Goal: Register for event/course

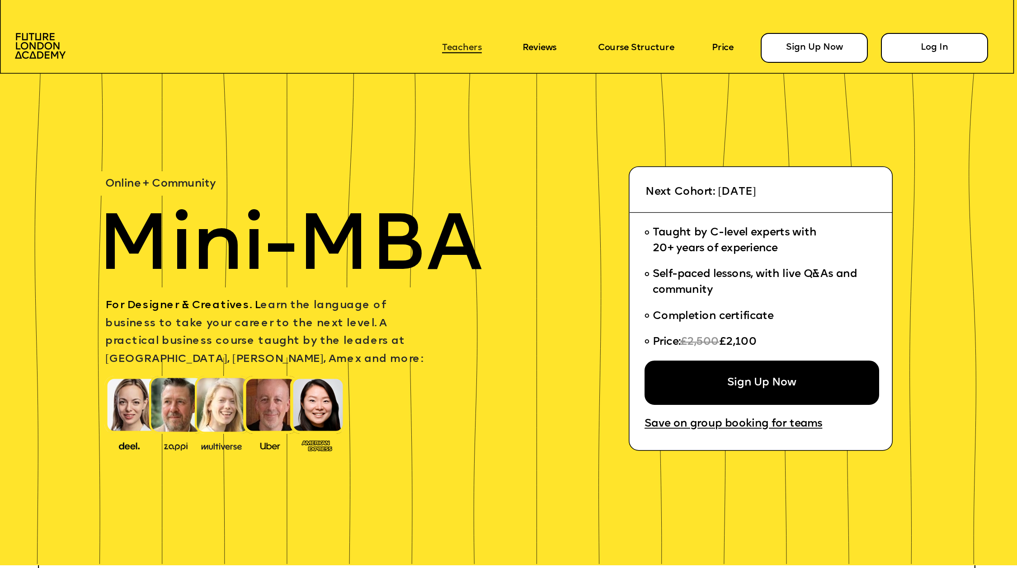
click at [454, 46] on link "Teachers" at bounding box center [462, 48] width 40 height 10
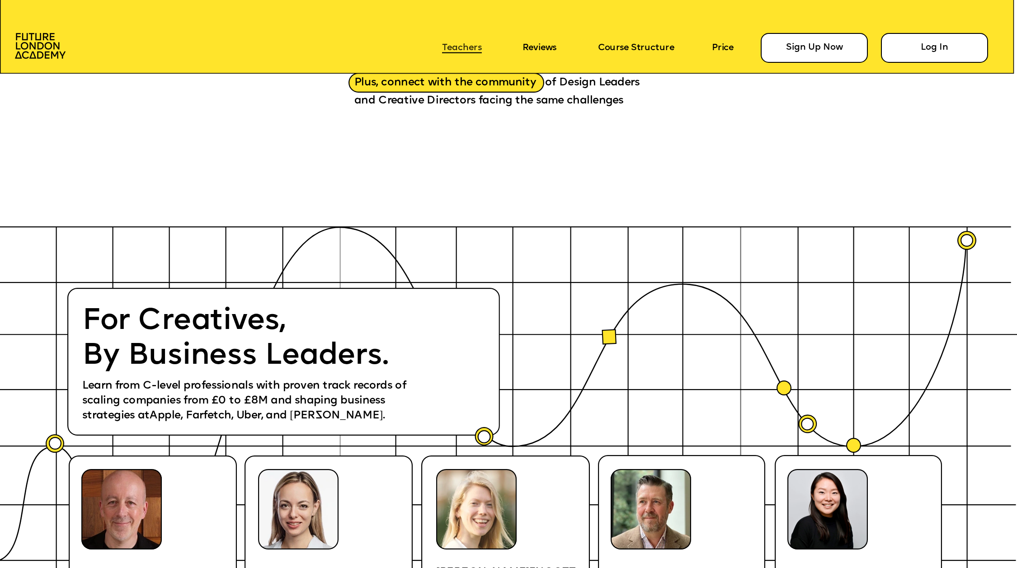
scroll to position [2072, 0]
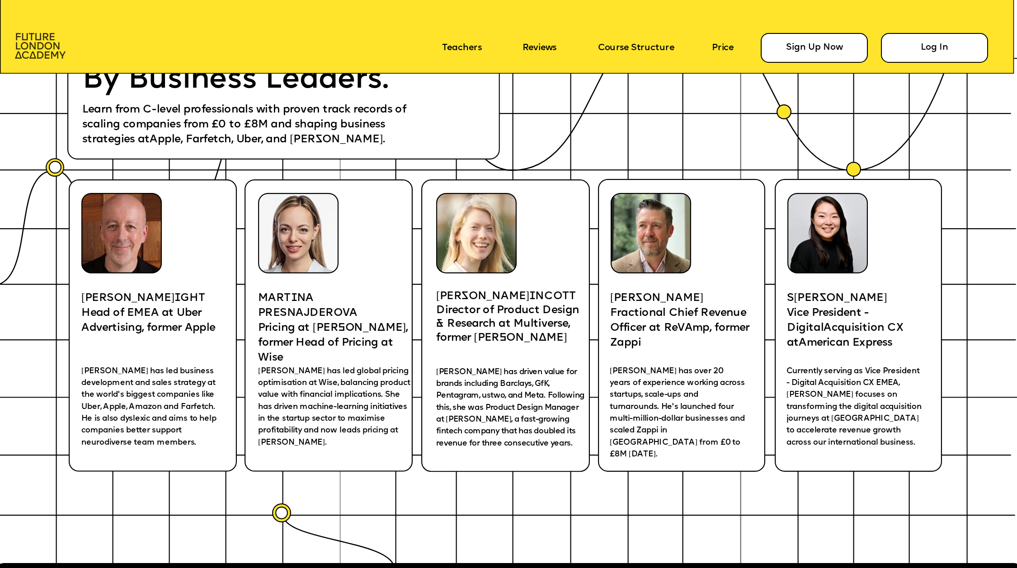
click at [43, 44] on img at bounding box center [40, 46] width 51 height 26
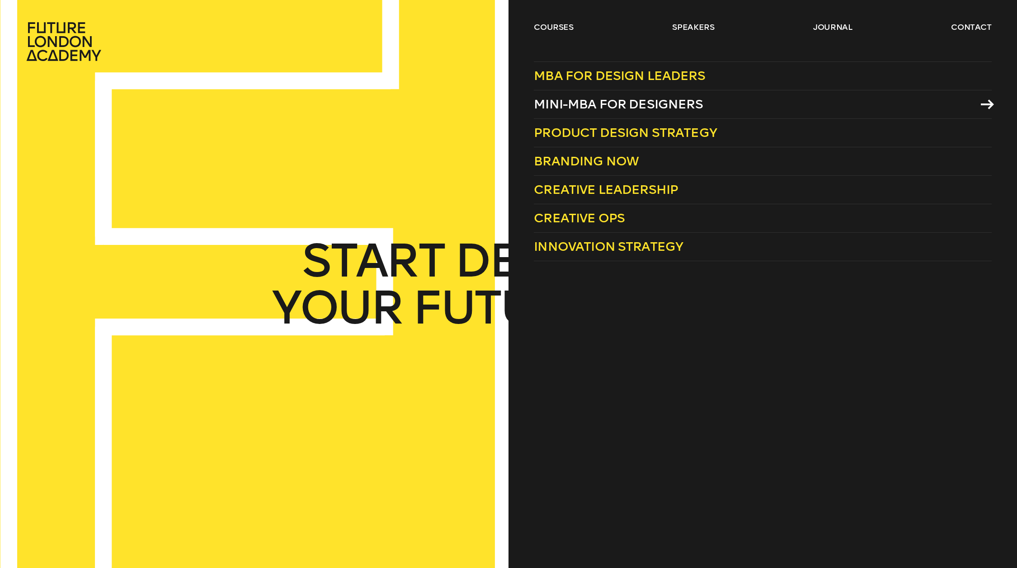
click at [582, 98] on span "Mini-MBA for Designers" at bounding box center [618, 104] width 169 height 15
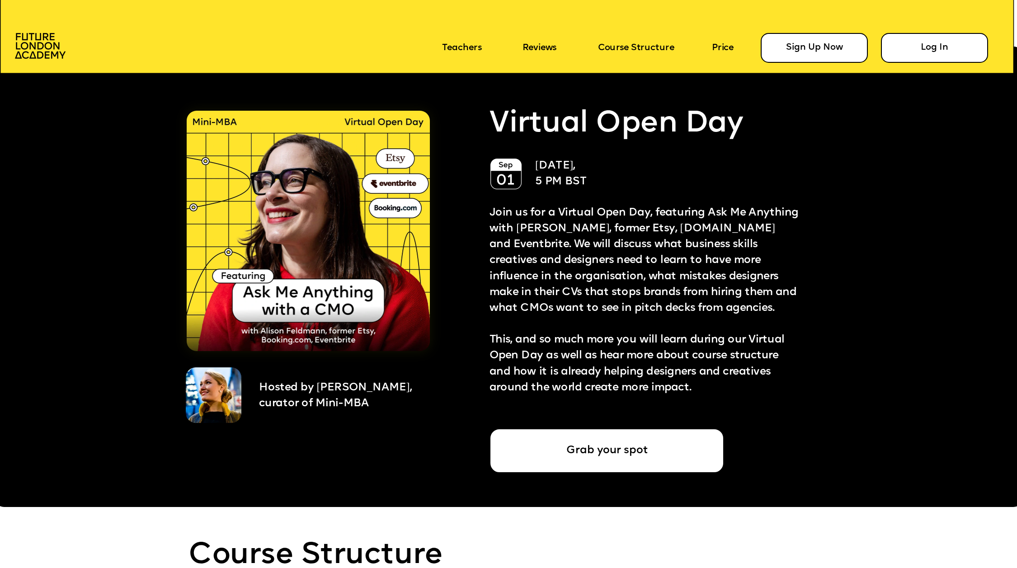
scroll to position [2594, 0]
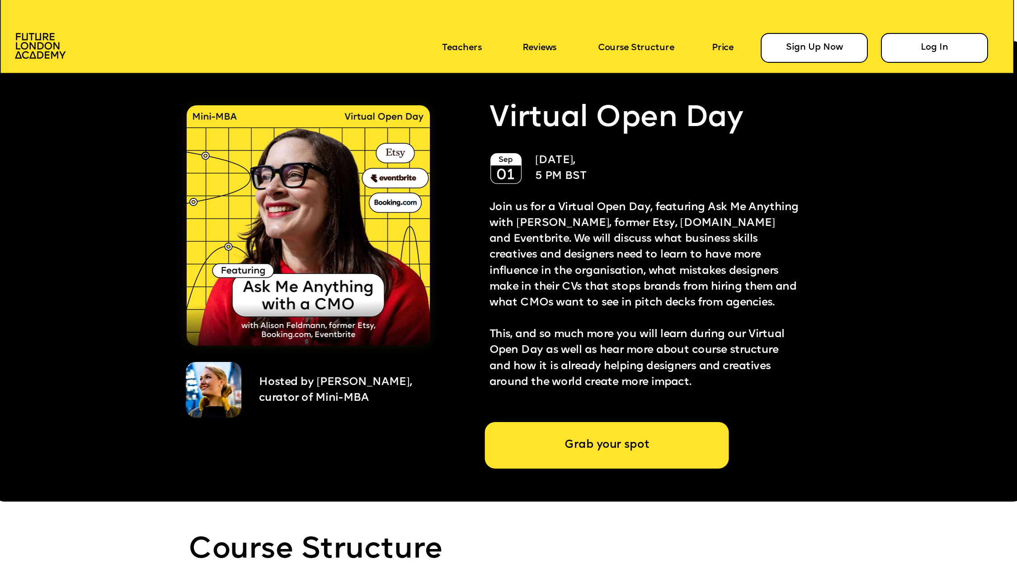
click at [603, 449] on div "Grab your spot" at bounding box center [607, 445] width 244 height 47
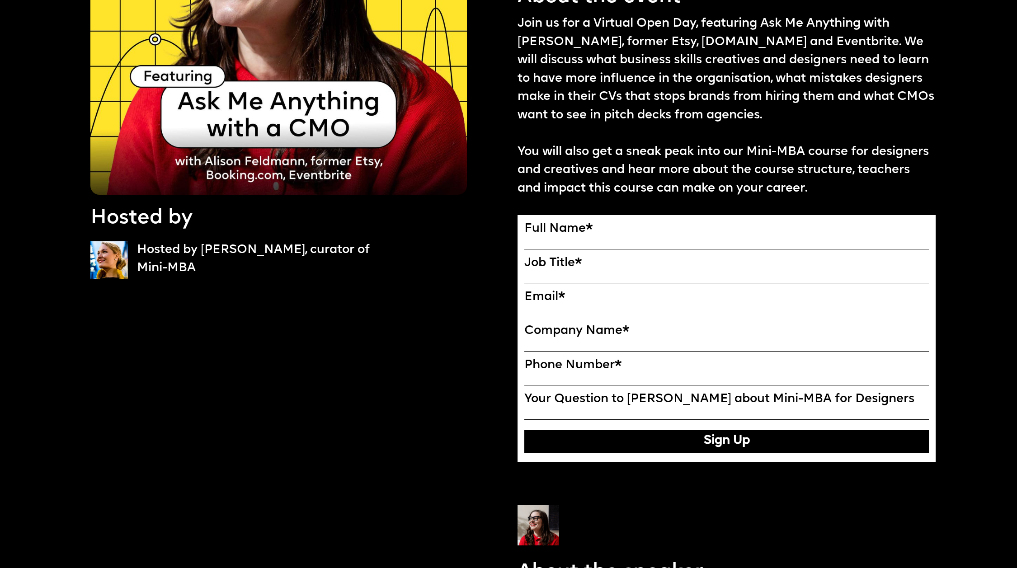
scroll to position [206, 0]
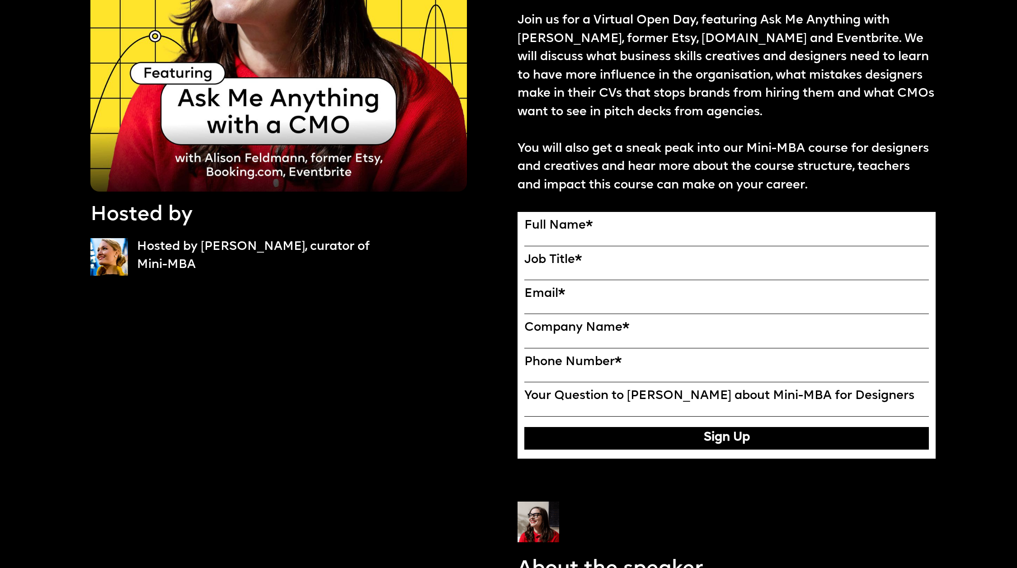
click at [586, 232] on label "Full Name *" at bounding box center [727, 226] width 405 height 14
click at [0, 0] on input "Full Name" at bounding box center [0, 0] width 0 height 0
click at [550, 239] on input "Full Name" at bounding box center [727, 240] width 405 height 11
type input "**********"
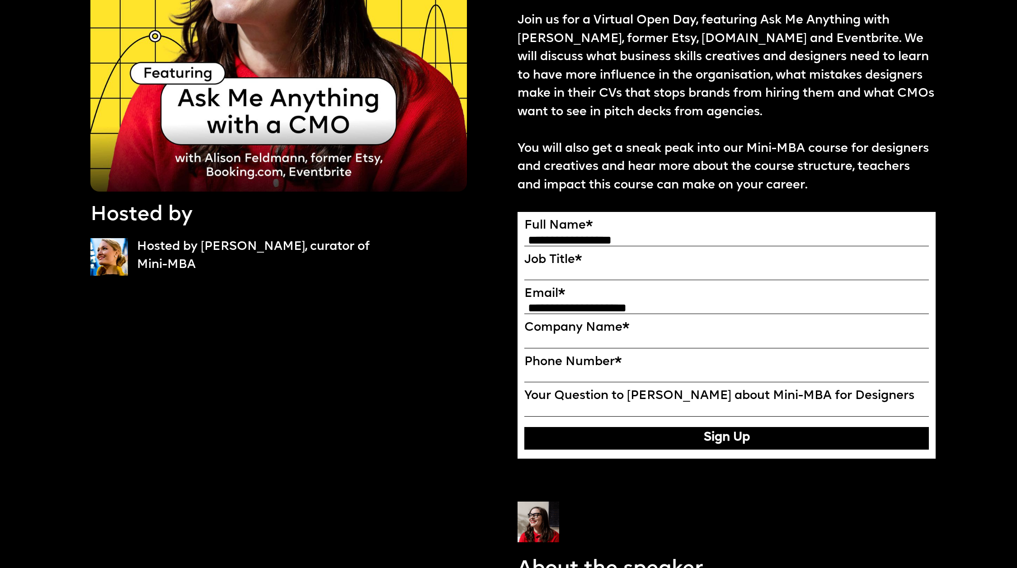
type input "**********"
click at [671, 307] on input "**********" at bounding box center [727, 308] width 405 height 11
drag, startPoint x: 689, startPoint y: 307, endPoint x: 474, endPoint y: 307, distance: 214.8
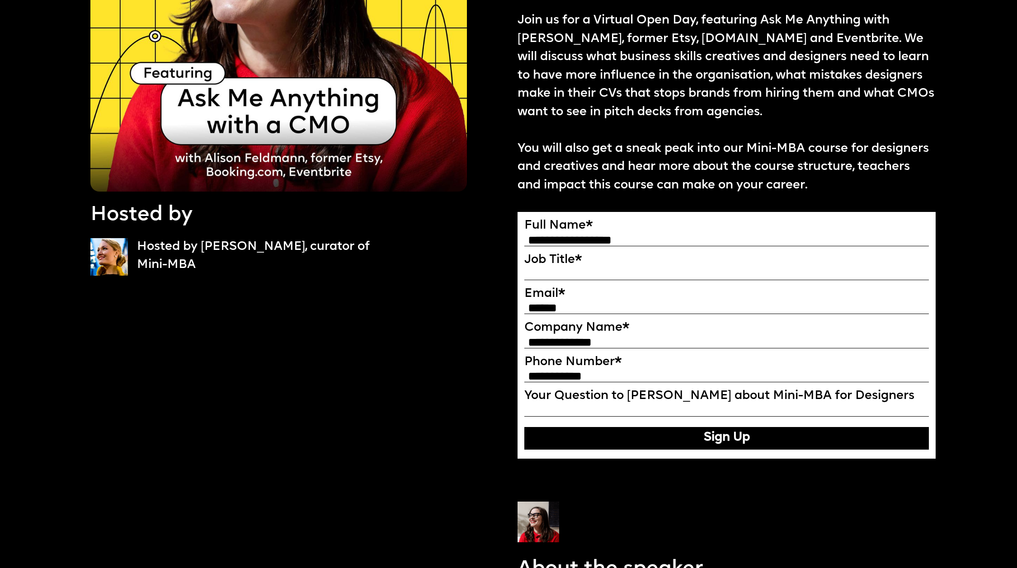
type input "**********"
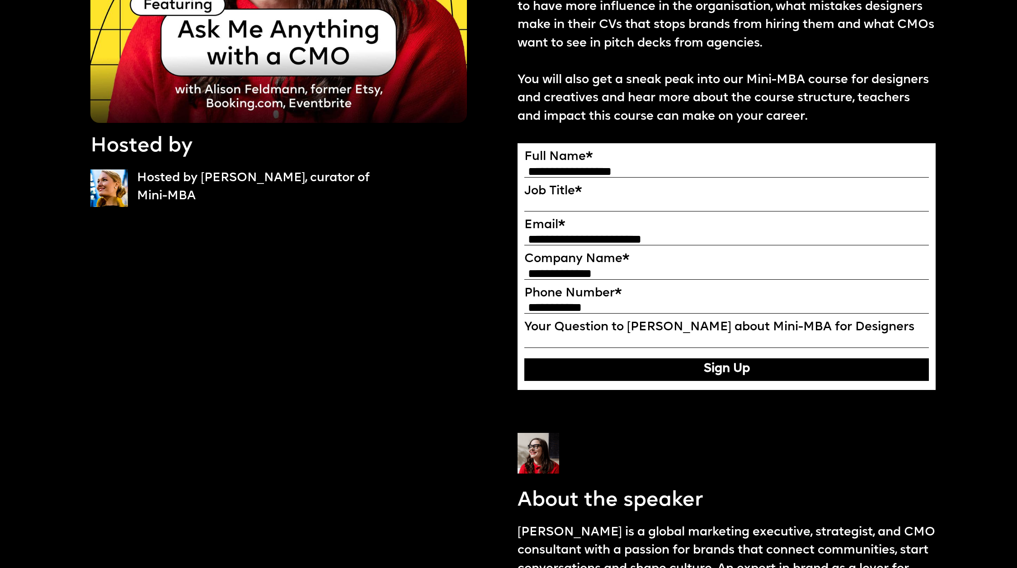
scroll to position [273, 0]
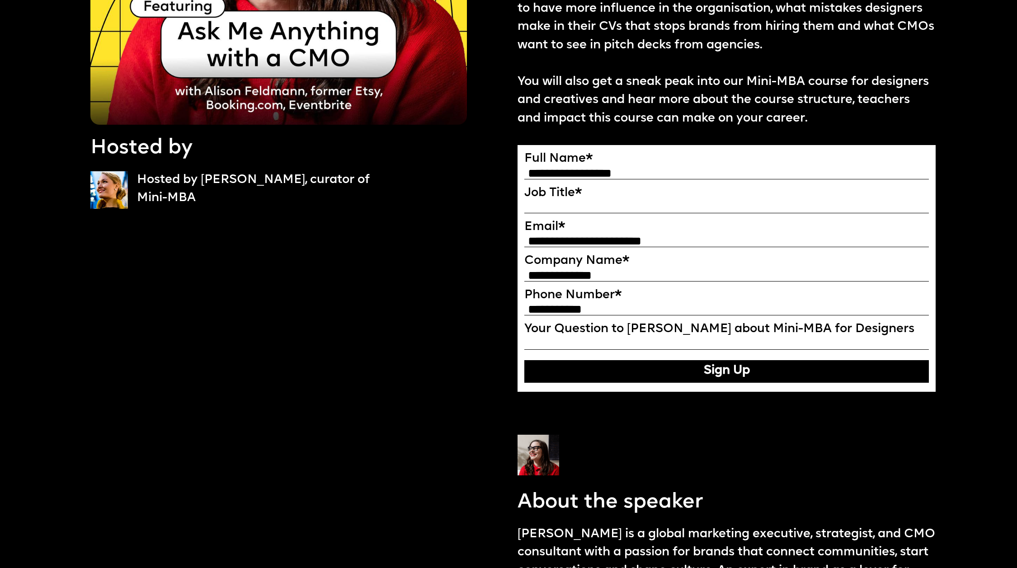
click at [553, 342] on input "Your Question to Ekaterina about Mini-MBA for Designers" at bounding box center [727, 344] width 405 height 11
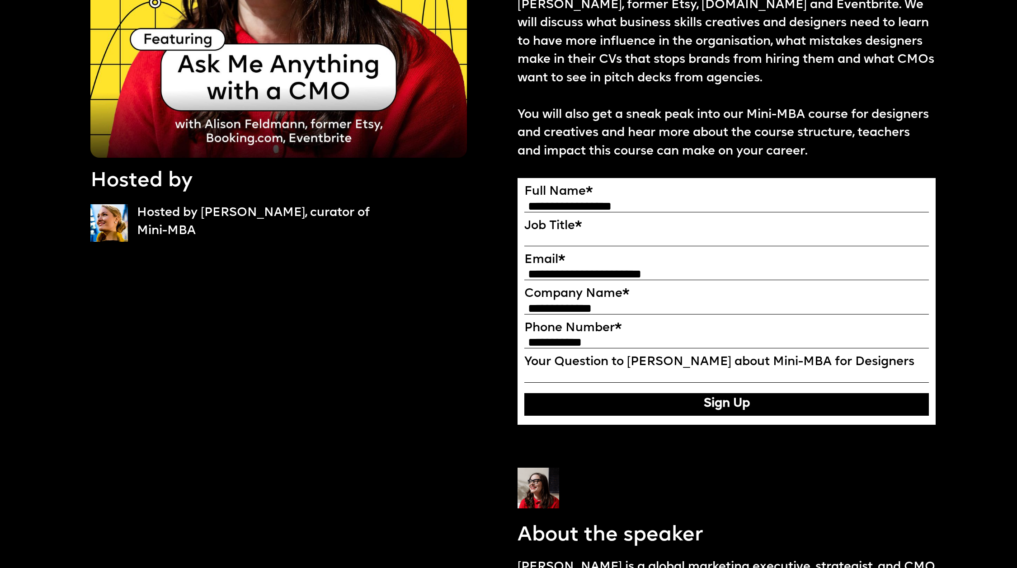
scroll to position [299, 0]
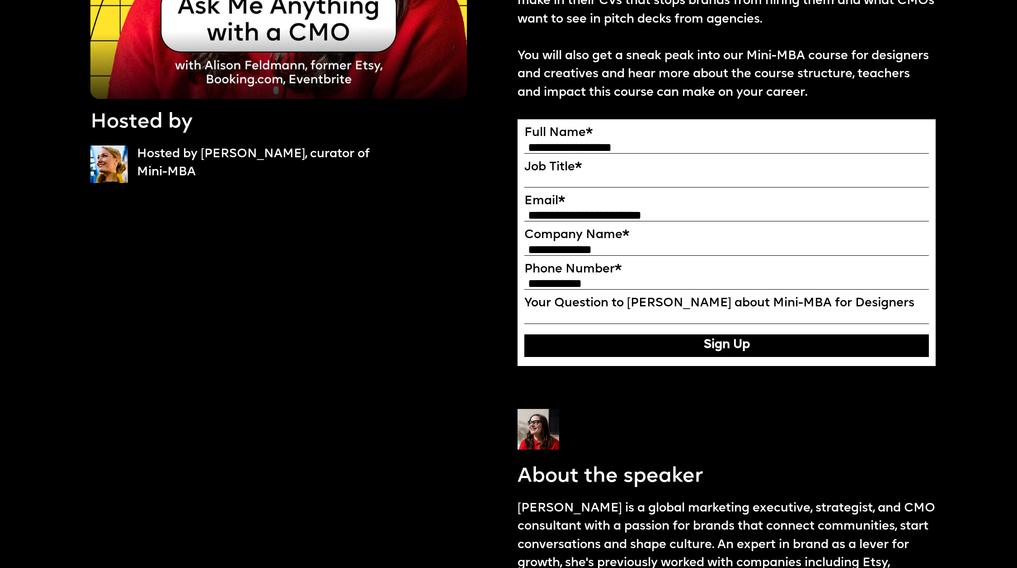
click at [544, 320] on input "Your Question to Ekaterina about Mini-MBA for Designers" at bounding box center [727, 318] width 405 height 11
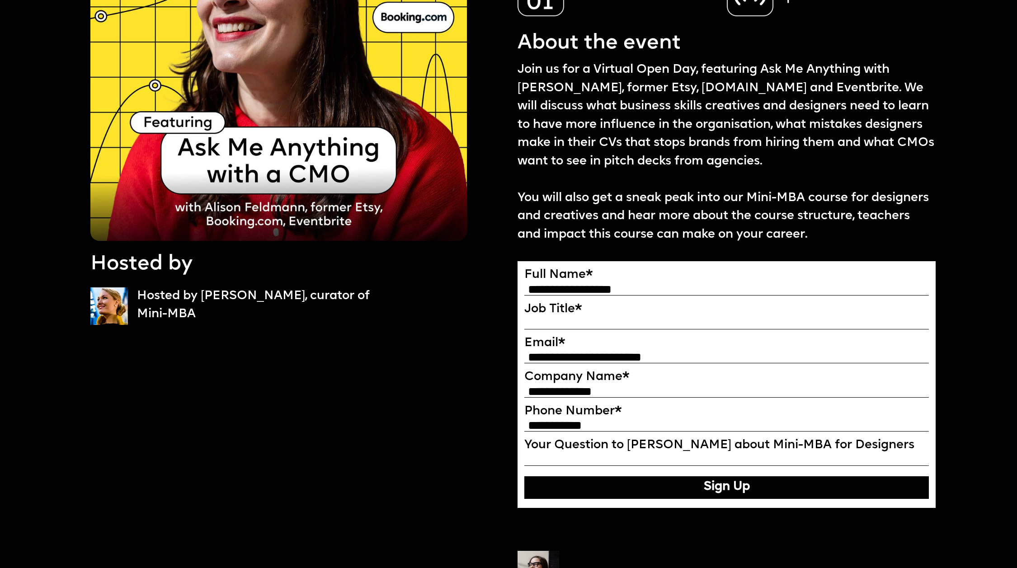
scroll to position [171, 0]
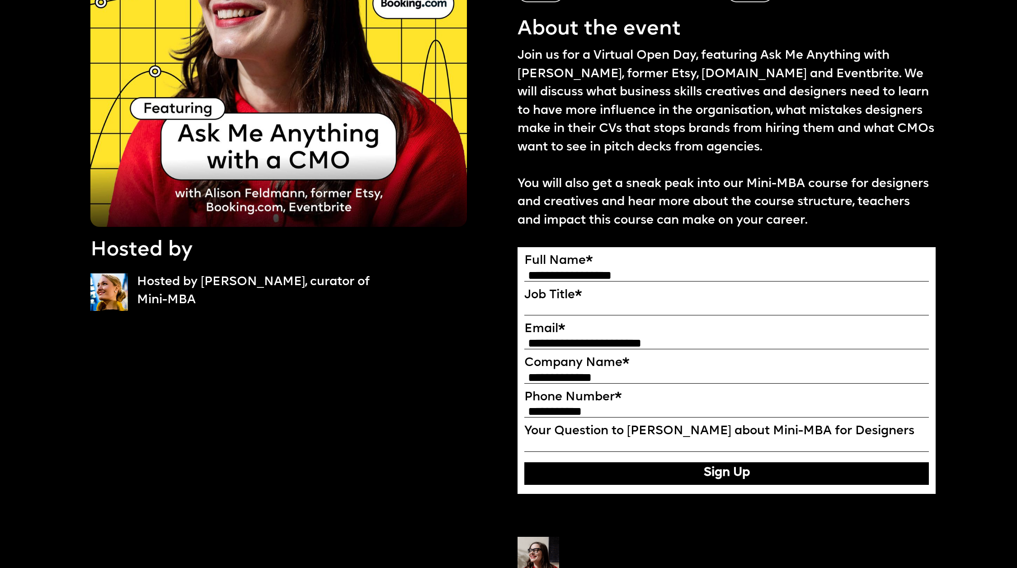
click at [544, 449] on input "Your Question to Ekaterina about Mini-MBA for Designers" at bounding box center [727, 446] width 405 height 11
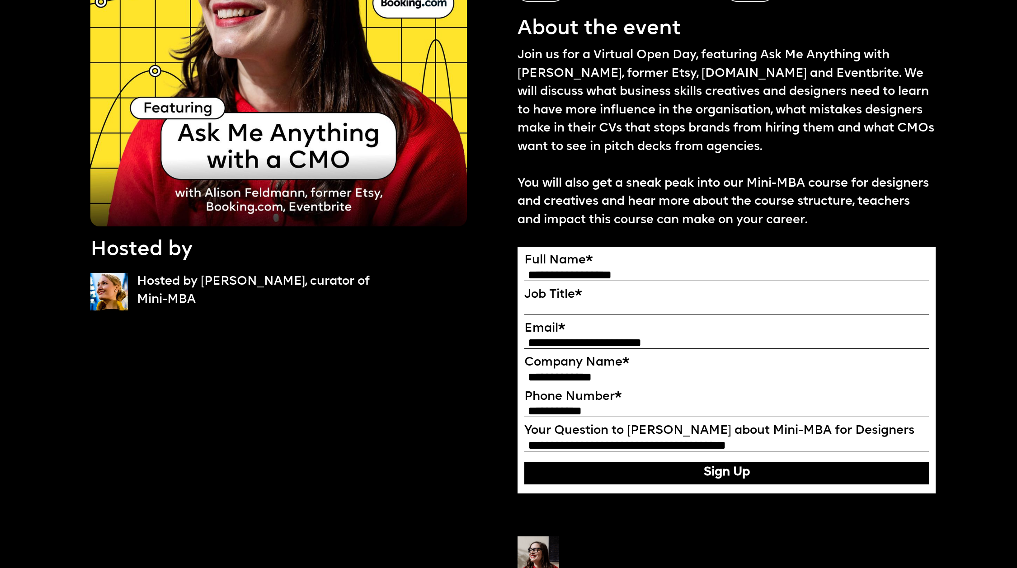
type input "**********"
click at [619, 475] on button "Sign Up" at bounding box center [727, 473] width 405 height 23
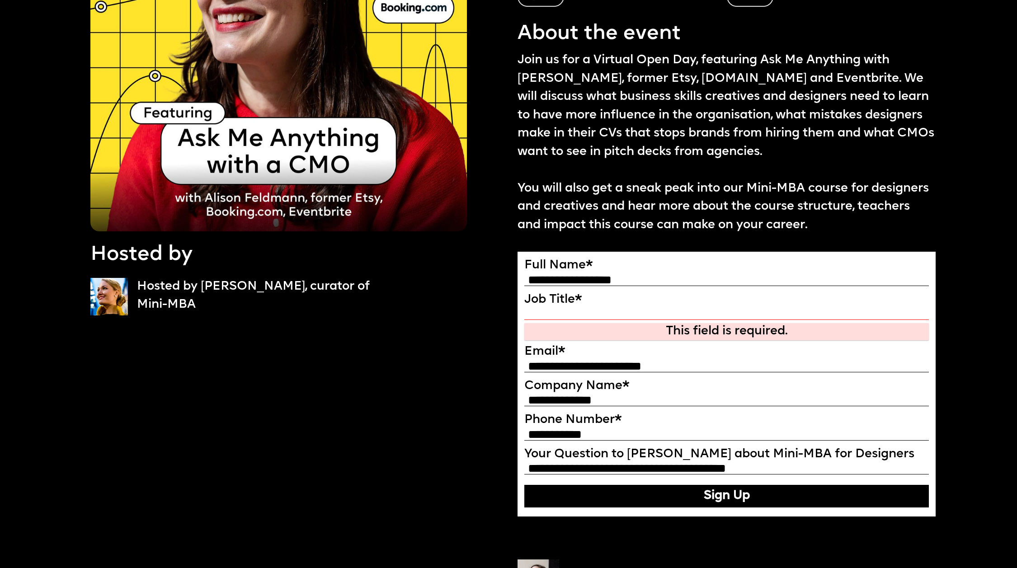
scroll to position [166, 0]
click at [601, 304] on label "Job Title *" at bounding box center [727, 300] width 405 height 14
click at [0, 0] on input "Job Title" at bounding box center [0, 0] width 0 height 0
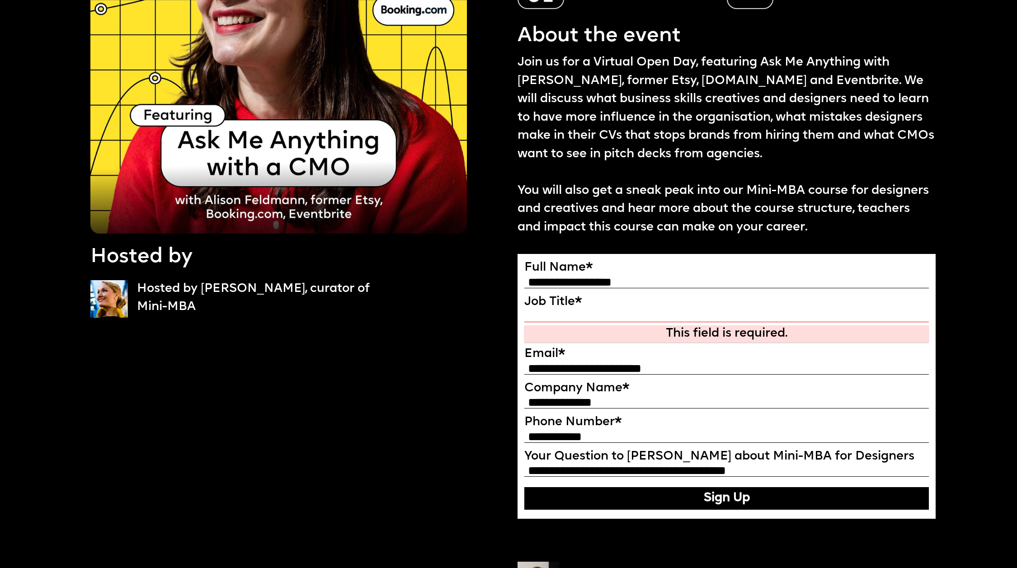
click at [539, 319] on input "Job Title" at bounding box center [727, 316] width 405 height 11
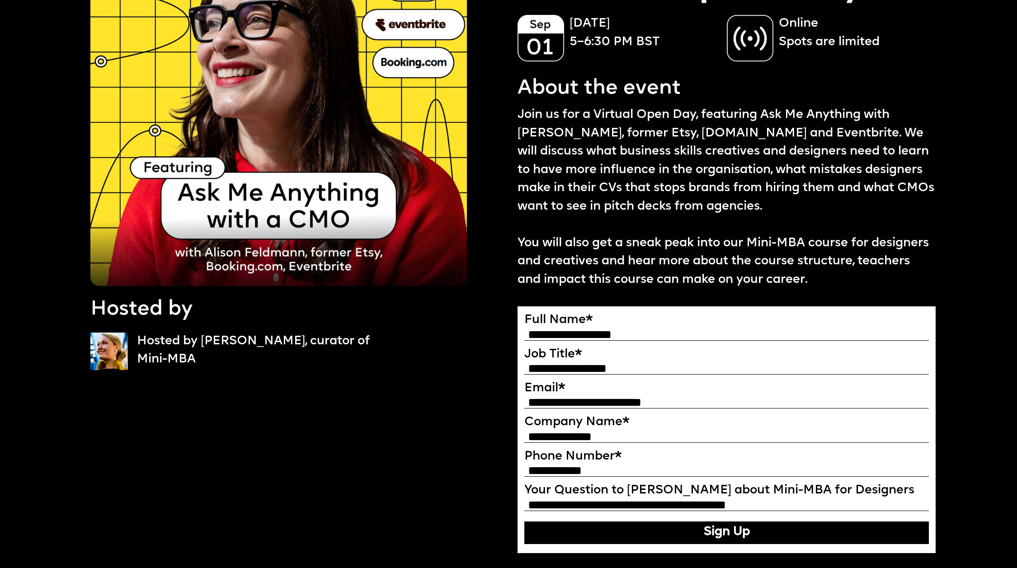
scroll to position [189, 0]
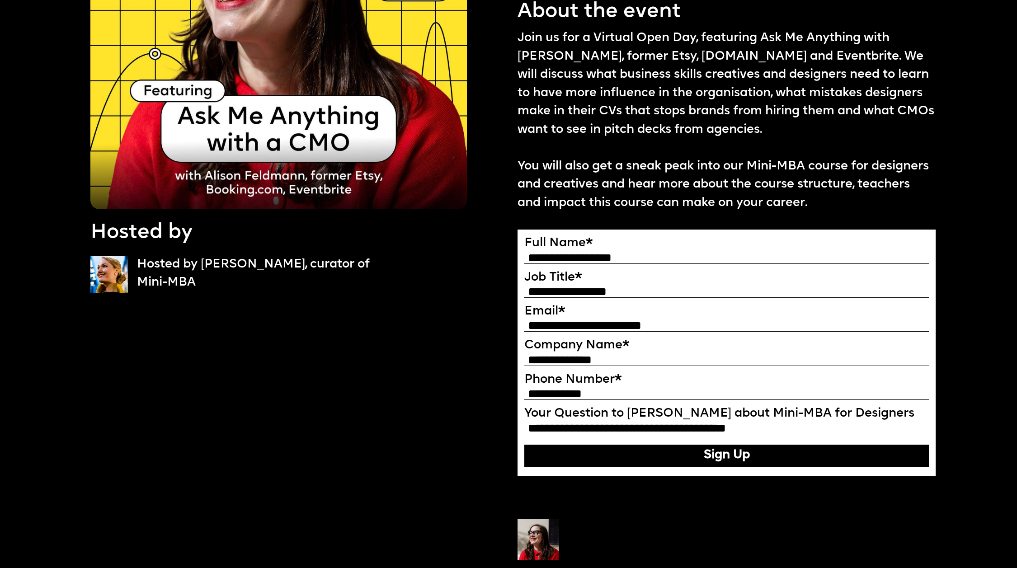
click at [605, 291] on input "**********" at bounding box center [727, 292] width 405 height 11
type input "**********"
click at [771, 456] on button "Sign Up" at bounding box center [727, 456] width 405 height 23
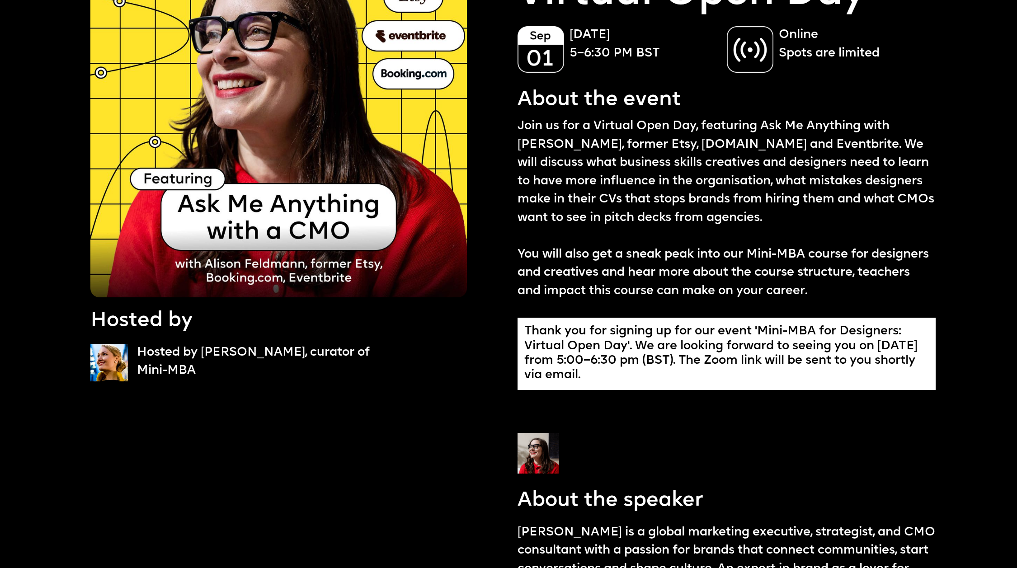
scroll to position [0, 0]
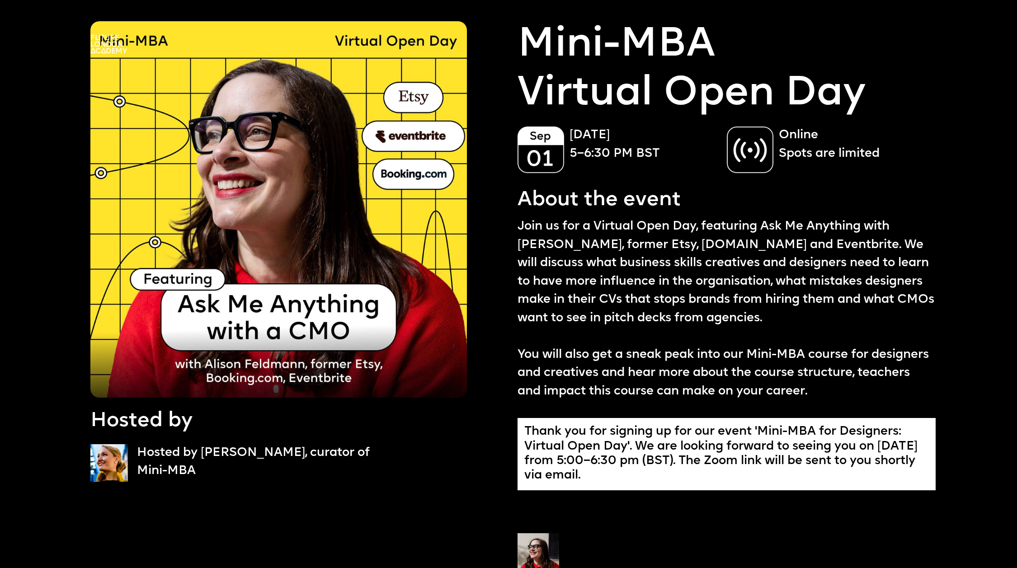
click at [386, 43] on div at bounding box center [511, 44] width 843 height 19
click at [101, 42] on img at bounding box center [108, 44] width 37 height 19
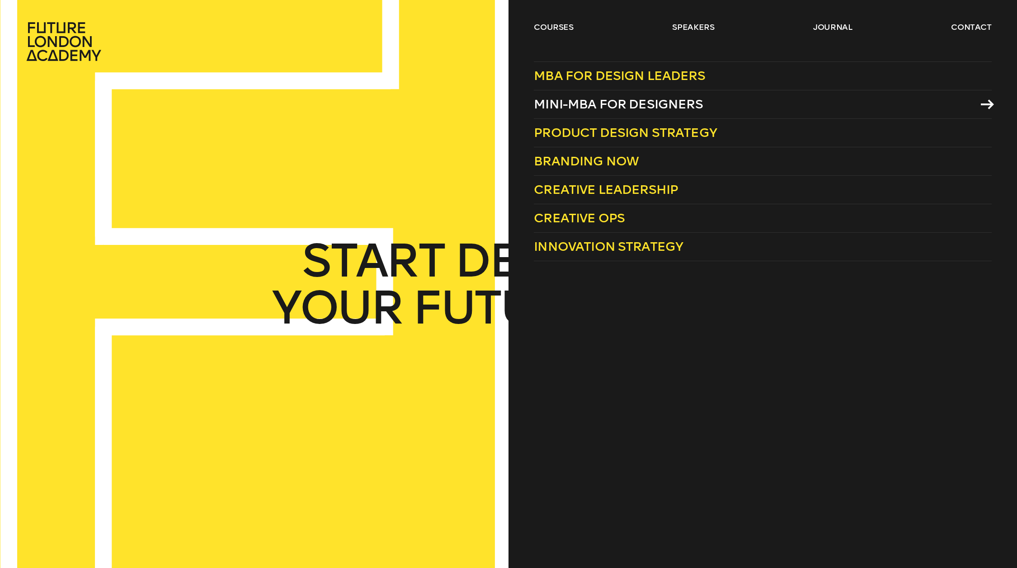
click at [566, 102] on span "Mini-MBA for Designers" at bounding box center [618, 104] width 169 height 15
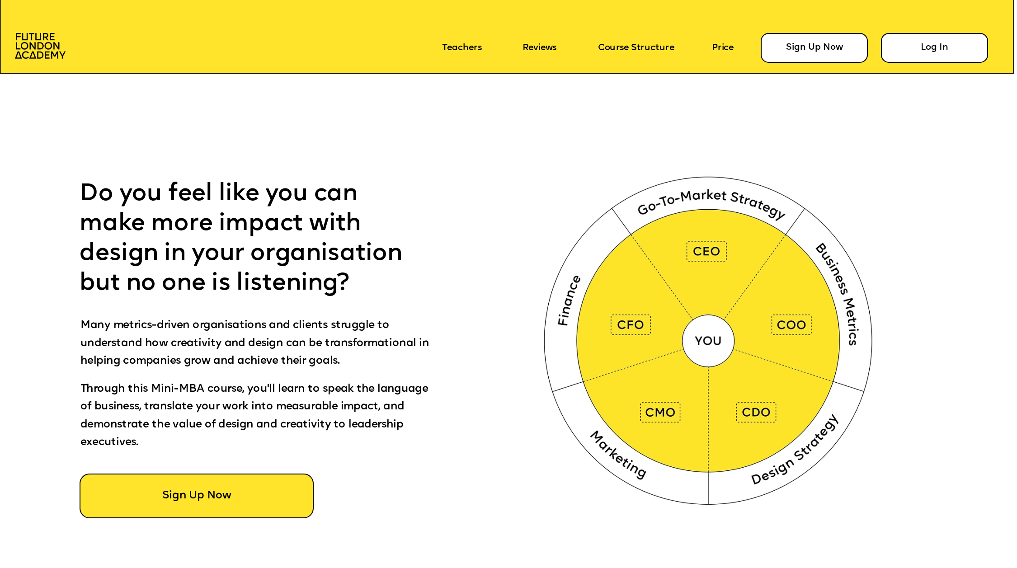
scroll to position [595, 0]
